Goal: Task Accomplishment & Management: Manage account settings

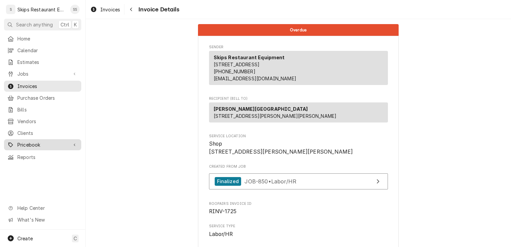
click at [25, 142] on span "Pricebook" at bounding box center [42, 144] width 50 height 7
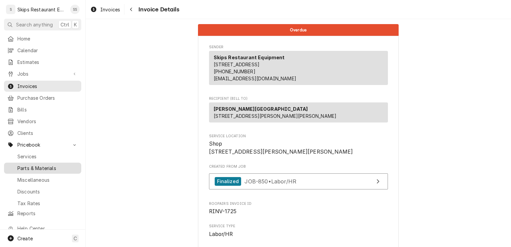
click at [34, 164] on span "Parts & Materials" at bounding box center [47, 167] width 60 height 7
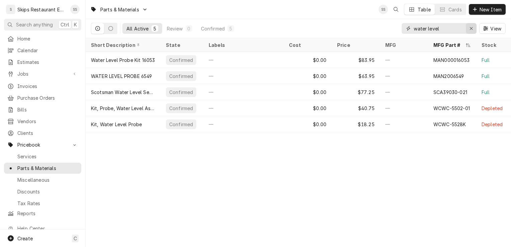
click at [471, 28] on icon "Erase input" at bounding box center [471, 28] width 3 height 3
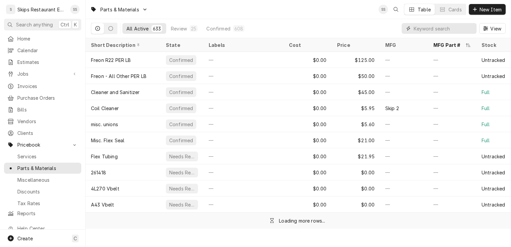
click at [427, 30] on input "Dynamic Content Wrapper" at bounding box center [442, 28] width 59 height 11
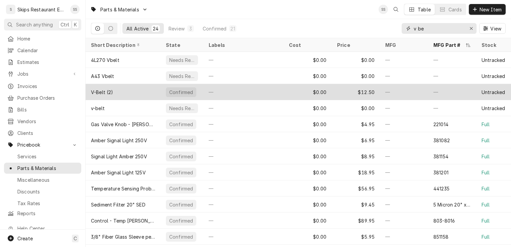
type input "v be"
click at [106, 90] on div "V-Belt (2)" at bounding box center [102, 92] width 22 height 7
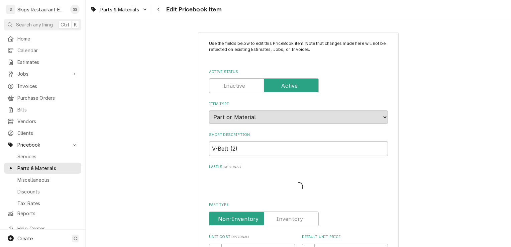
type textarea "x"
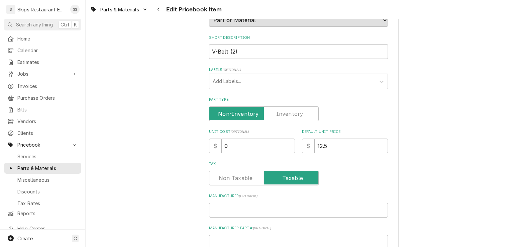
scroll to position [100, 0]
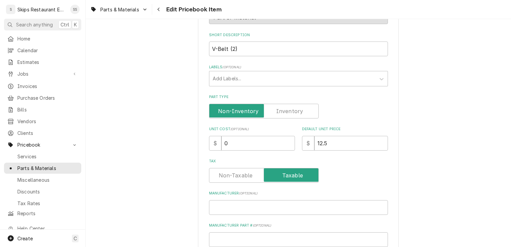
click at [287, 109] on label "Part Type" at bounding box center [264, 111] width 110 height 15
click at [287, 109] on input "Part Type" at bounding box center [264, 111] width 104 height 15
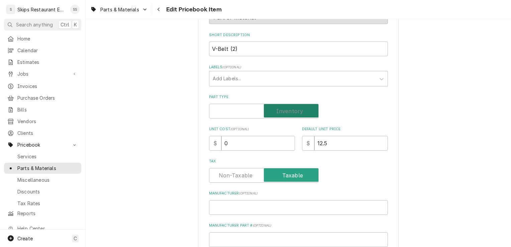
checkbox input "true"
type textarea "x"
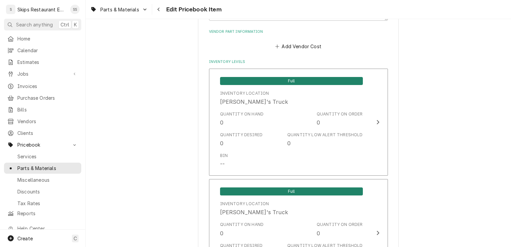
scroll to position [420, 0]
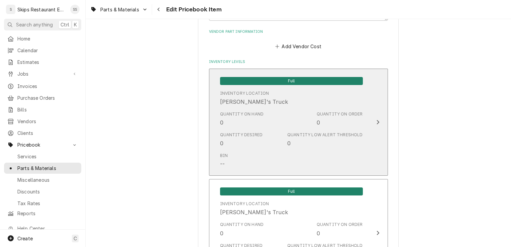
click at [376, 121] on icon "Update Inventory Level" at bounding box center [377, 121] width 3 height 5
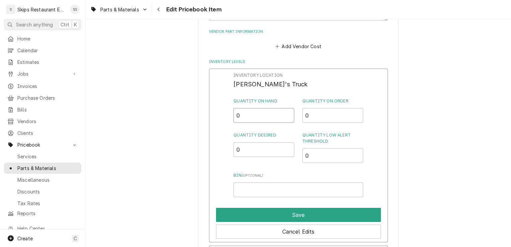
click at [242, 114] on input "0" at bounding box center [263, 115] width 61 height 15
type input "23"
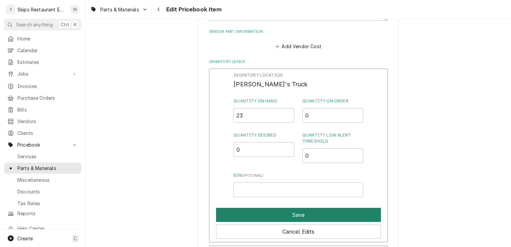
click at [303, 212] on button "Save" at bounding box center [298, 215] width 165 height 14
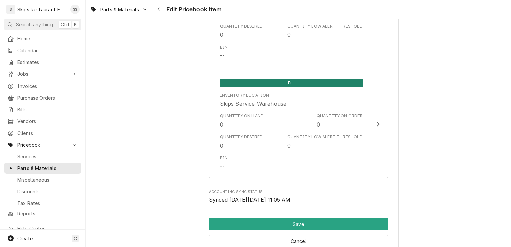
scroll to position [717, 0]
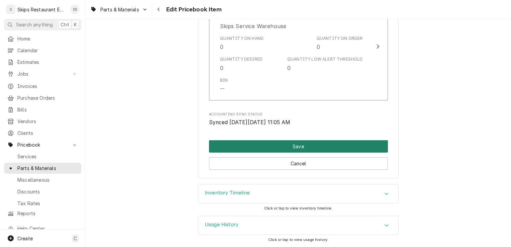
click at [305, 147] on button "Save" at bounding box center [298, 146] width 179 height 12
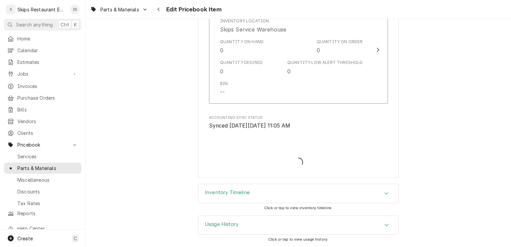
scroll to position [713, 0]
type textarea "x"
